Goal: Task Accomplishment & Management: Complete application form

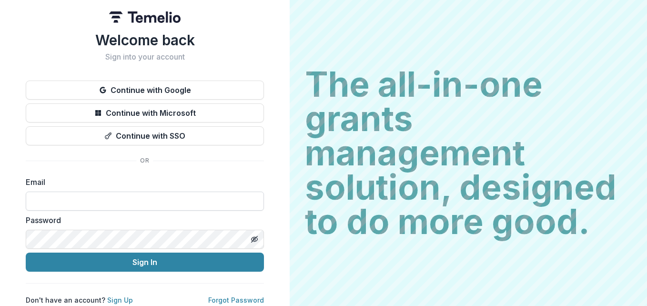
click at [57, 199] on input at bounding box center [145, 200] width 238 height 19
paste input "**********"
type input "**********"
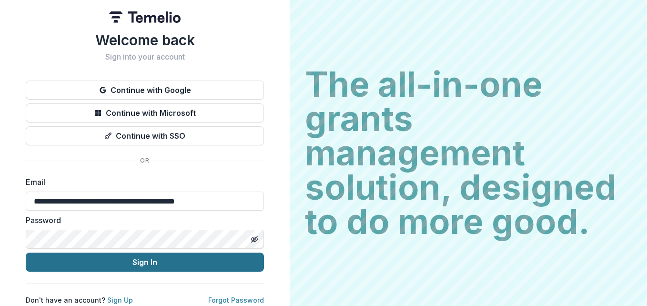
click at [134, 258] on button "Sign In" at bounding box center [145, 261] width 238 height 19
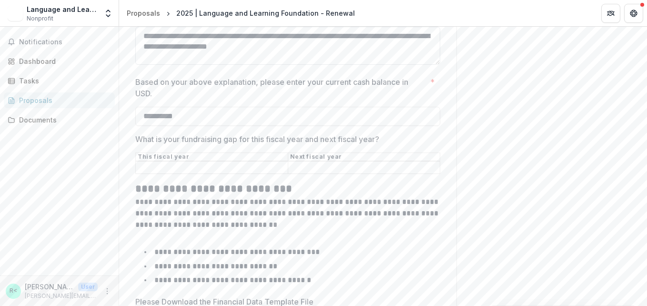
scroll to position [6970, 0]
click at [163, 173] on input "What is your fundraising gap for this fiscal year and next fiscal year?" at bounding box center [212, 166] width 152 height 11
click at [323, 173] on input "What is your fundraising gap for this fiscal year and next fiscal year?" at bounding box center [364, 166] width 152 height 11
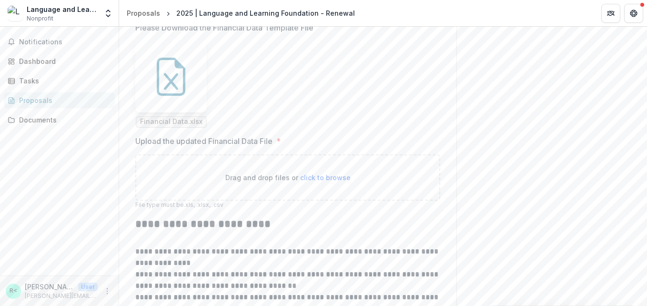
scroll to position [7244, 0]
click at [174, 95] on icon at bounding box center [171, 76] width 38 height 38
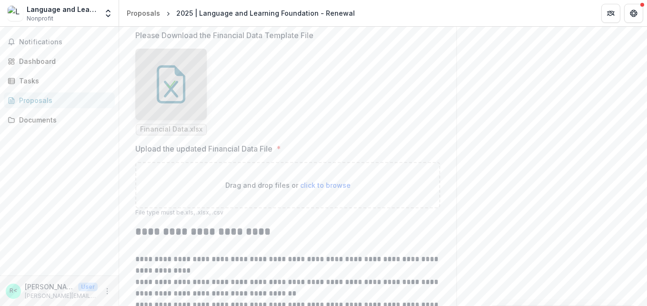
scroll to position [7235, 0]
click at [175, 134] on span "Financial Data.xlsx" at bounding box center [171, 130] width 62 height 8
click at [177, 116] on div at bounding box center [170, 85] width 71 height 71
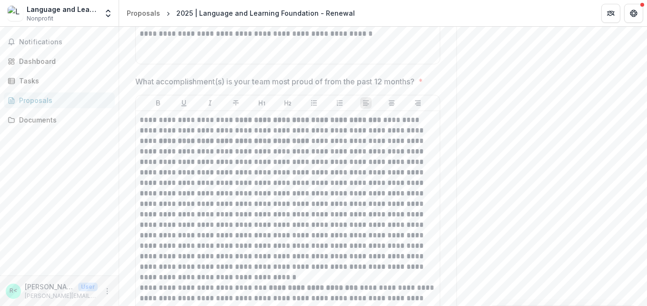
scroll to position [5461, 0]
